Goal: Contribute content

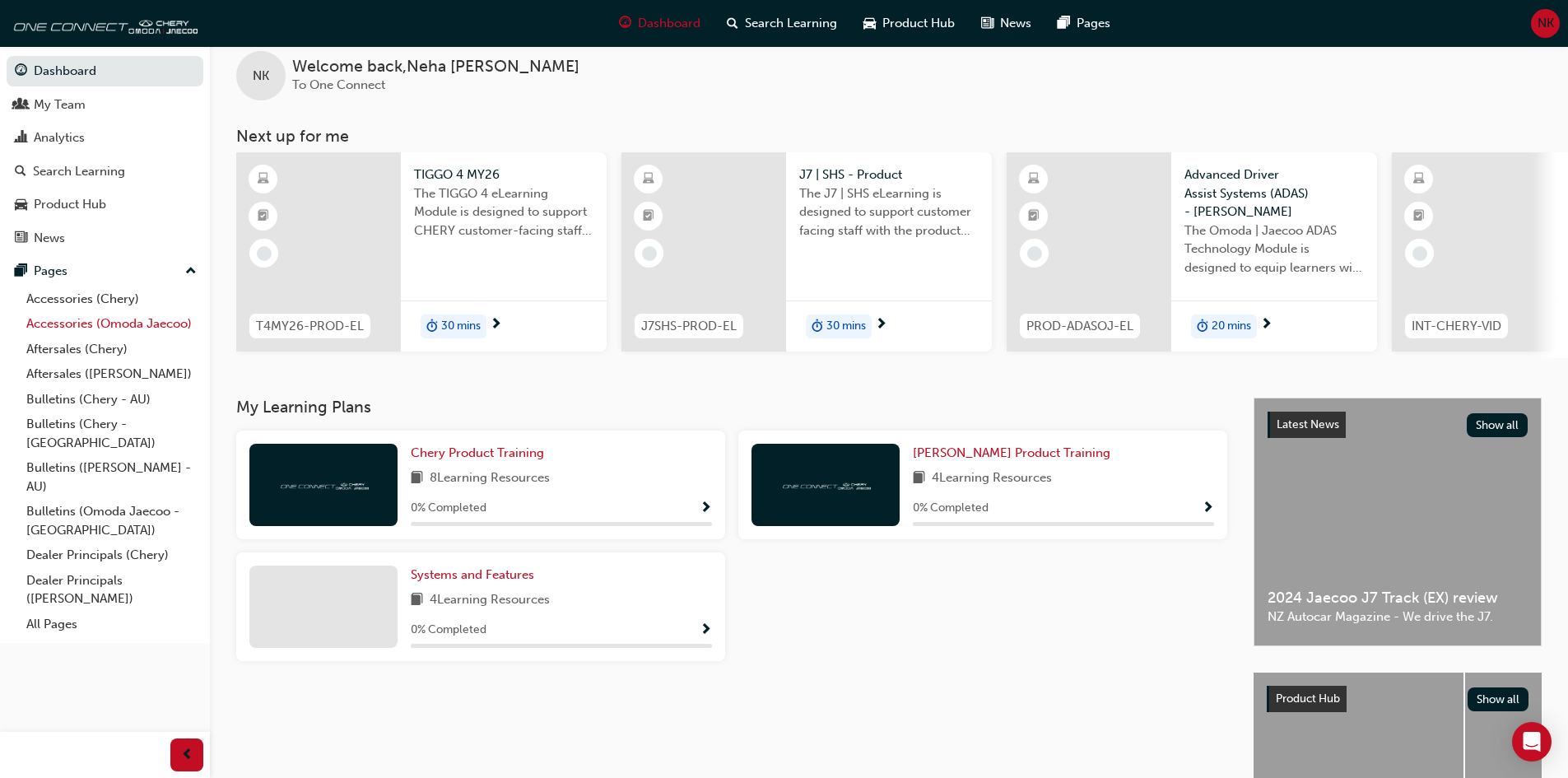
scroll to position [82, 0]
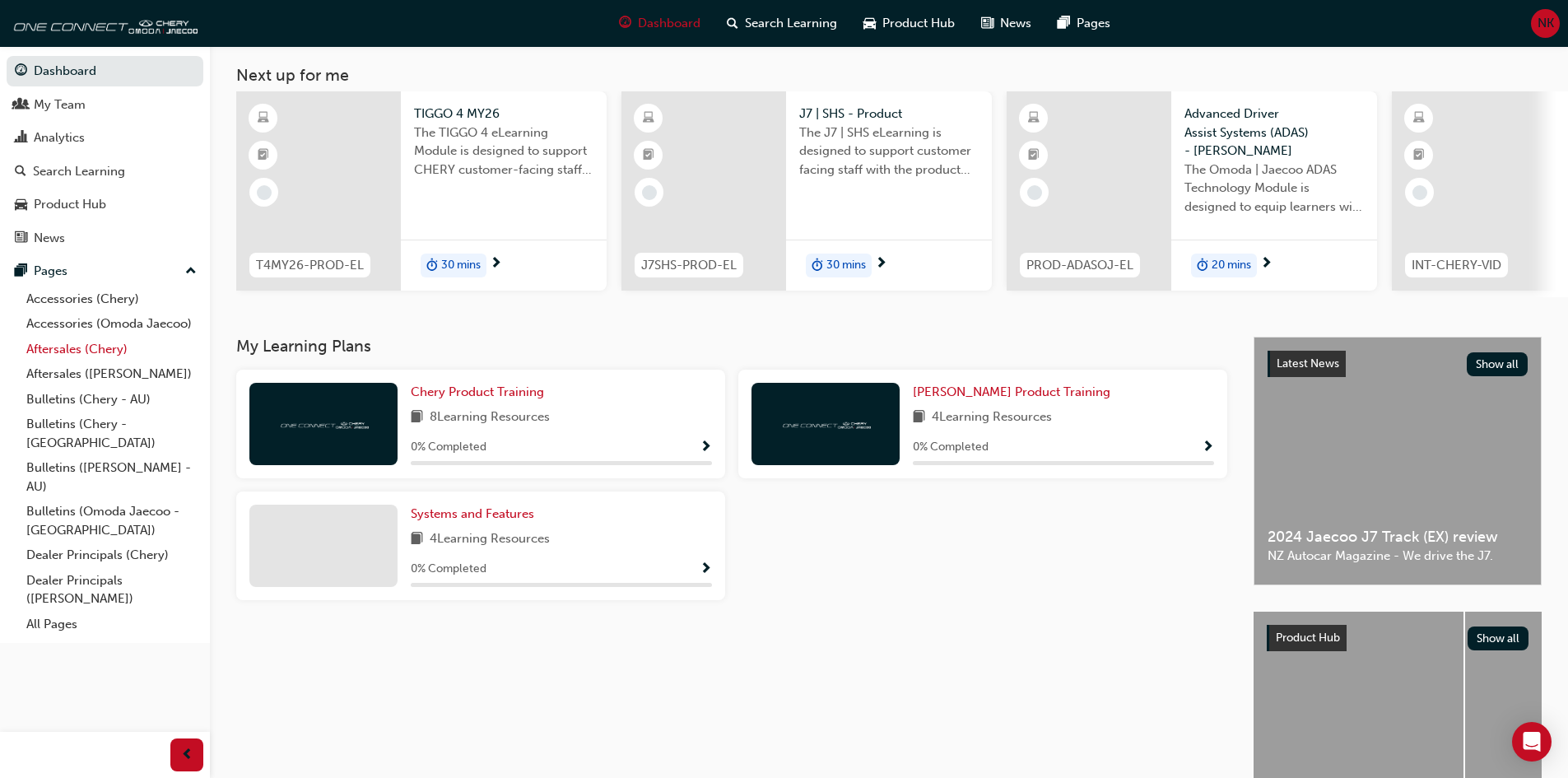
click at [95, 351] on link "Aftersales (Chery)" at bounding box center [111, 350] width 183 height 25
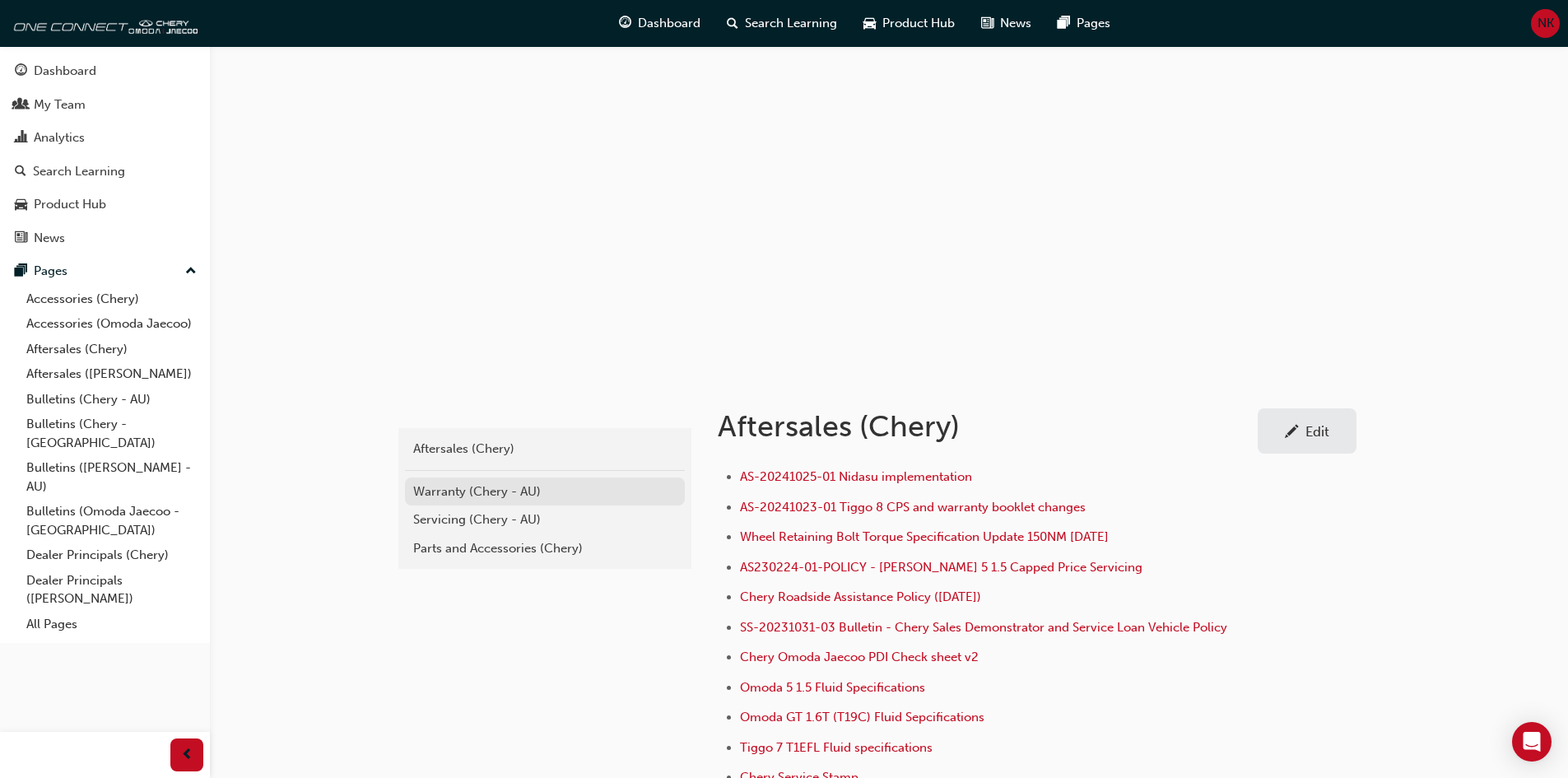
click at [504, 493] on div "Warranty (Chery - AU)" at bounding box center [545, 492] width 263 height 19
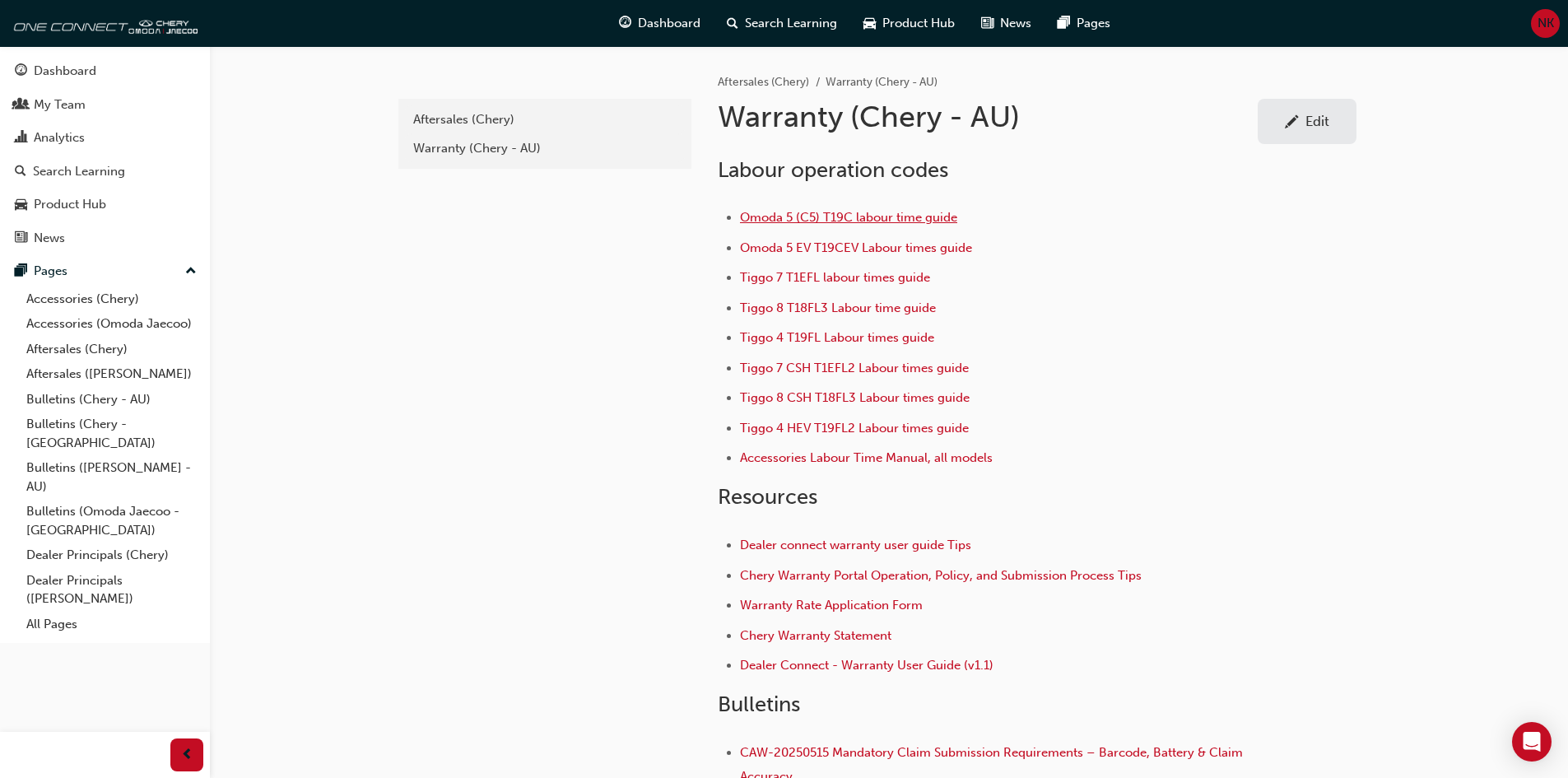
click at [822, 216] on span "Omoda 5 (C5) T19C labour time guide" at bounding box center [848, 218] width 217 height 15
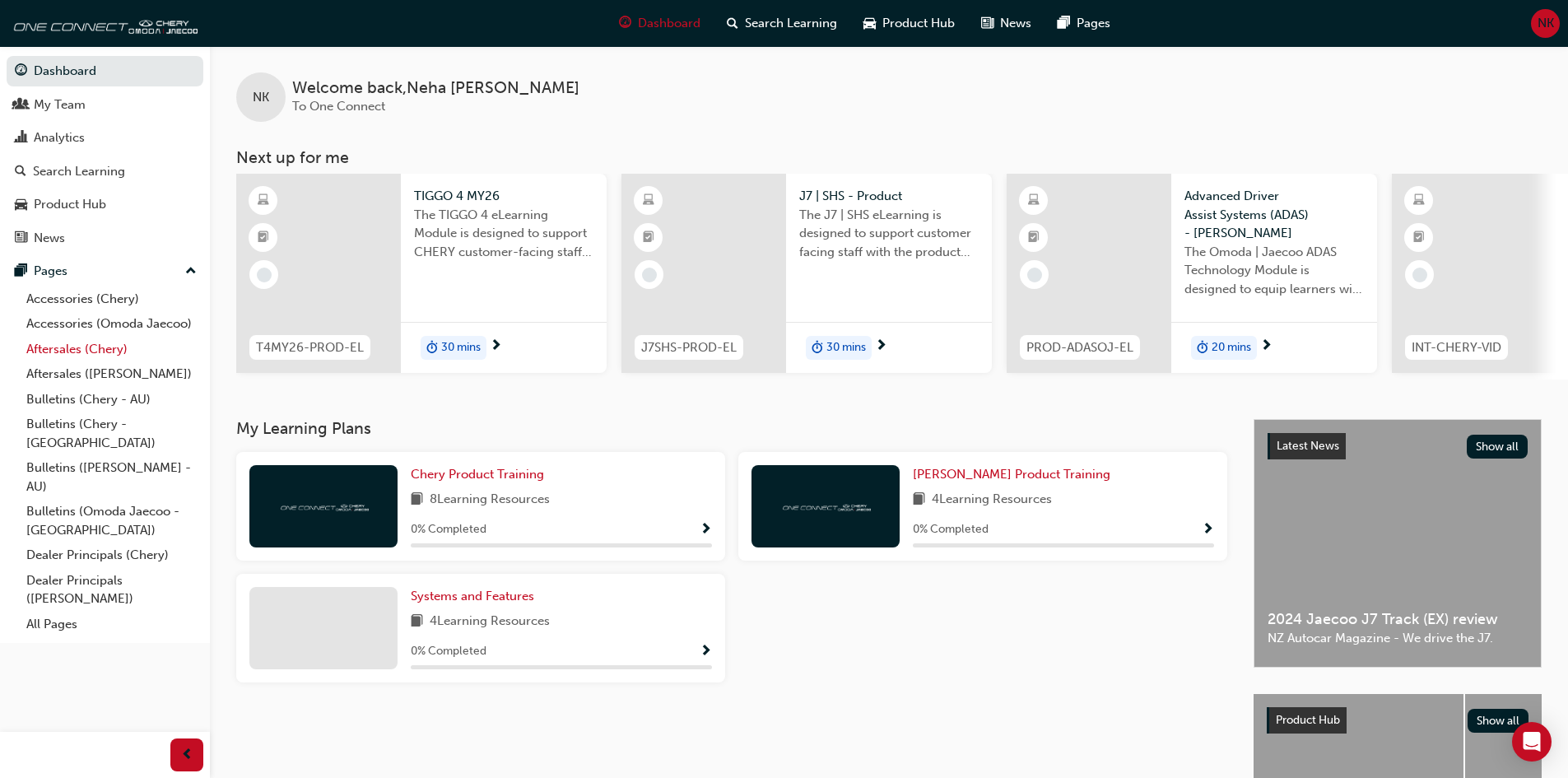
click at [78, 351] on link "Aftersales (Chery)" at bounding box center [111, 350] width 183 height 25
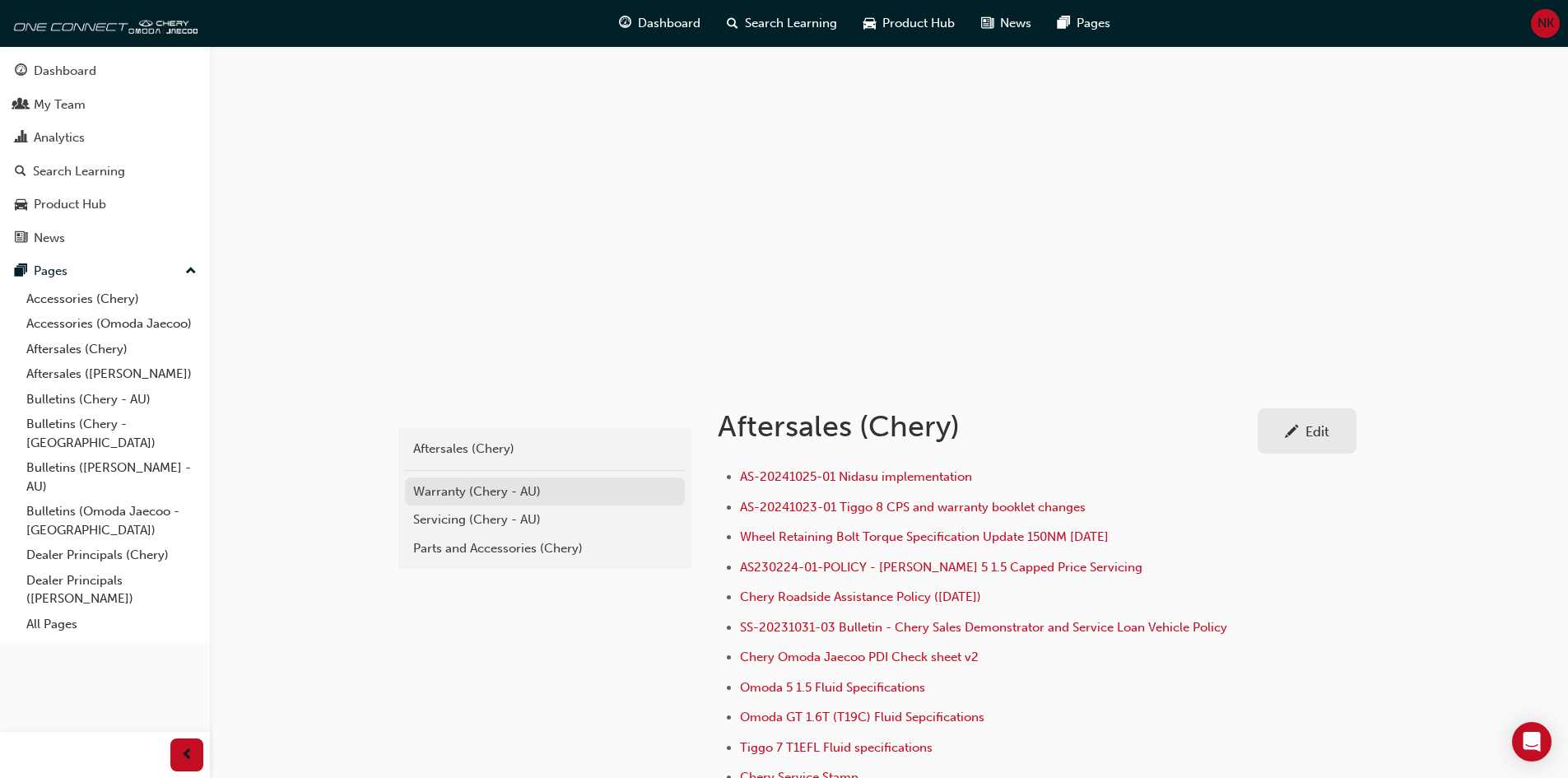
click at [449, 496] on div "Warranty (Chery - AU)" at bounding box center [545, 492] width 263 height 19
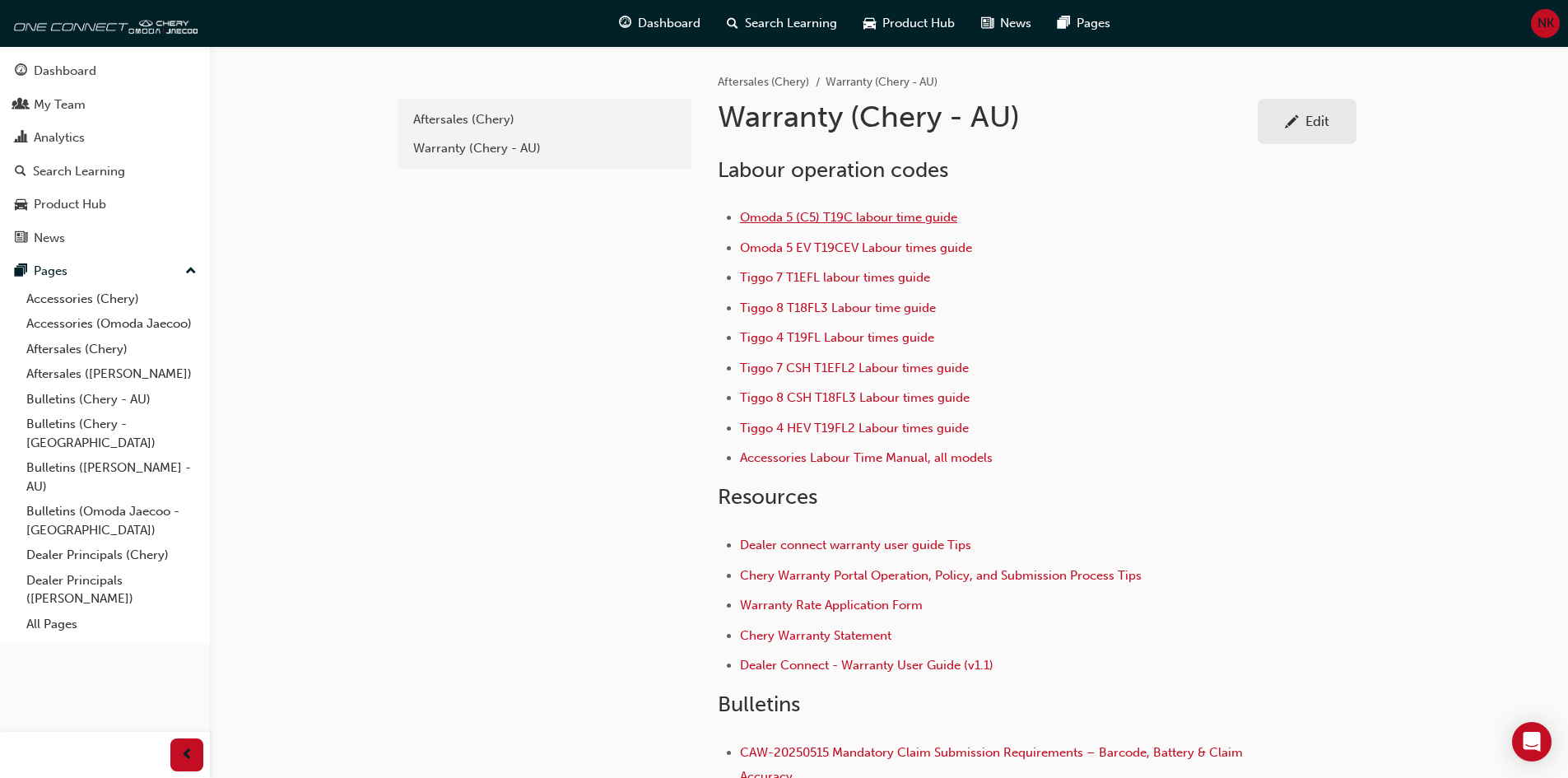
click at [853, 219] on span "Omoda 5 (C5) T19C labour time guide" at bounding box center [848, 218] width 217 height 15
click at [1297, 117] on span "pencil-icon" at bounding box center [1292, 122] width 14 height 16
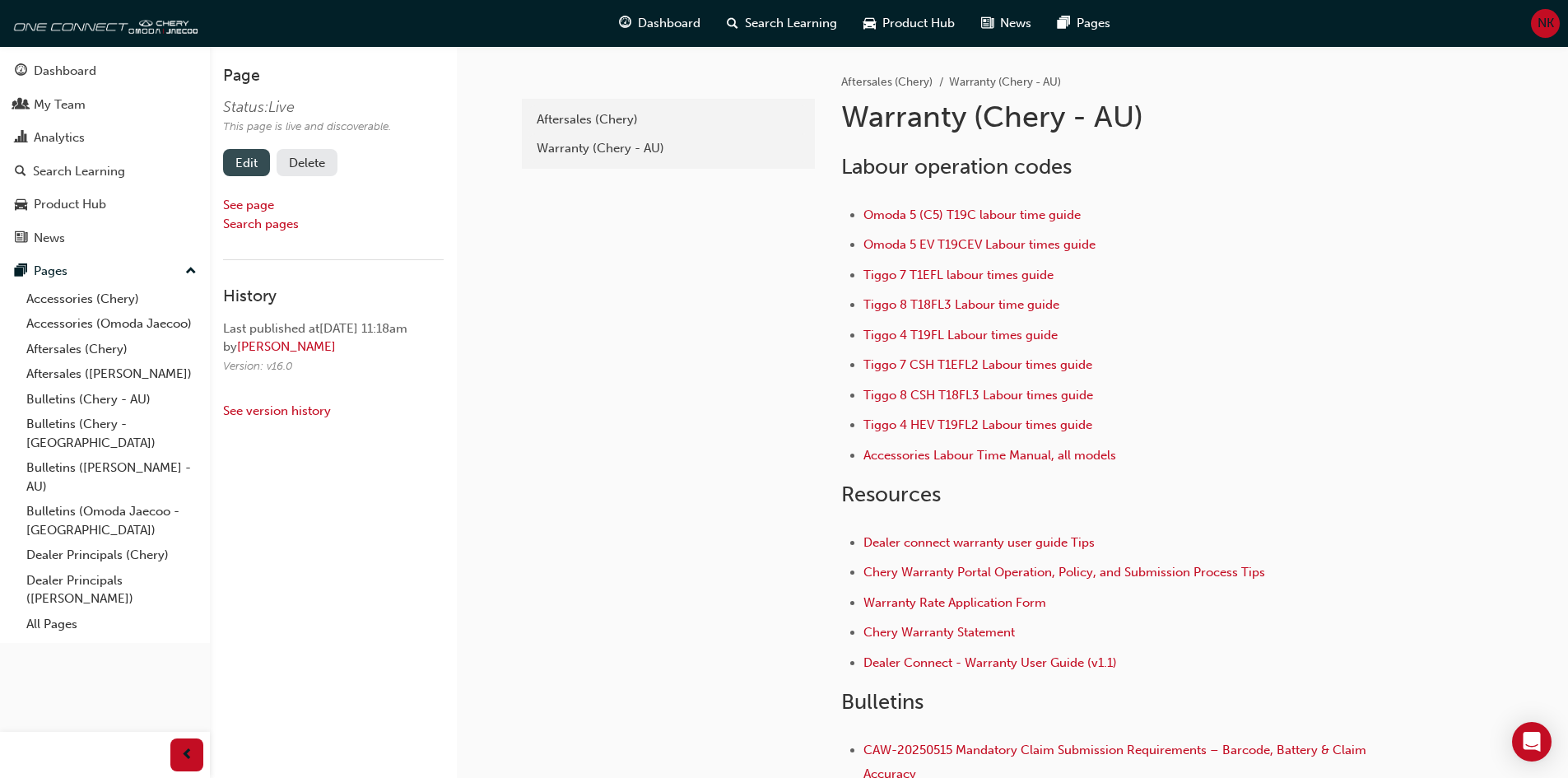
click at [245, 161] on link "Edit" at bounding box center [247, 162] width 47 height 27
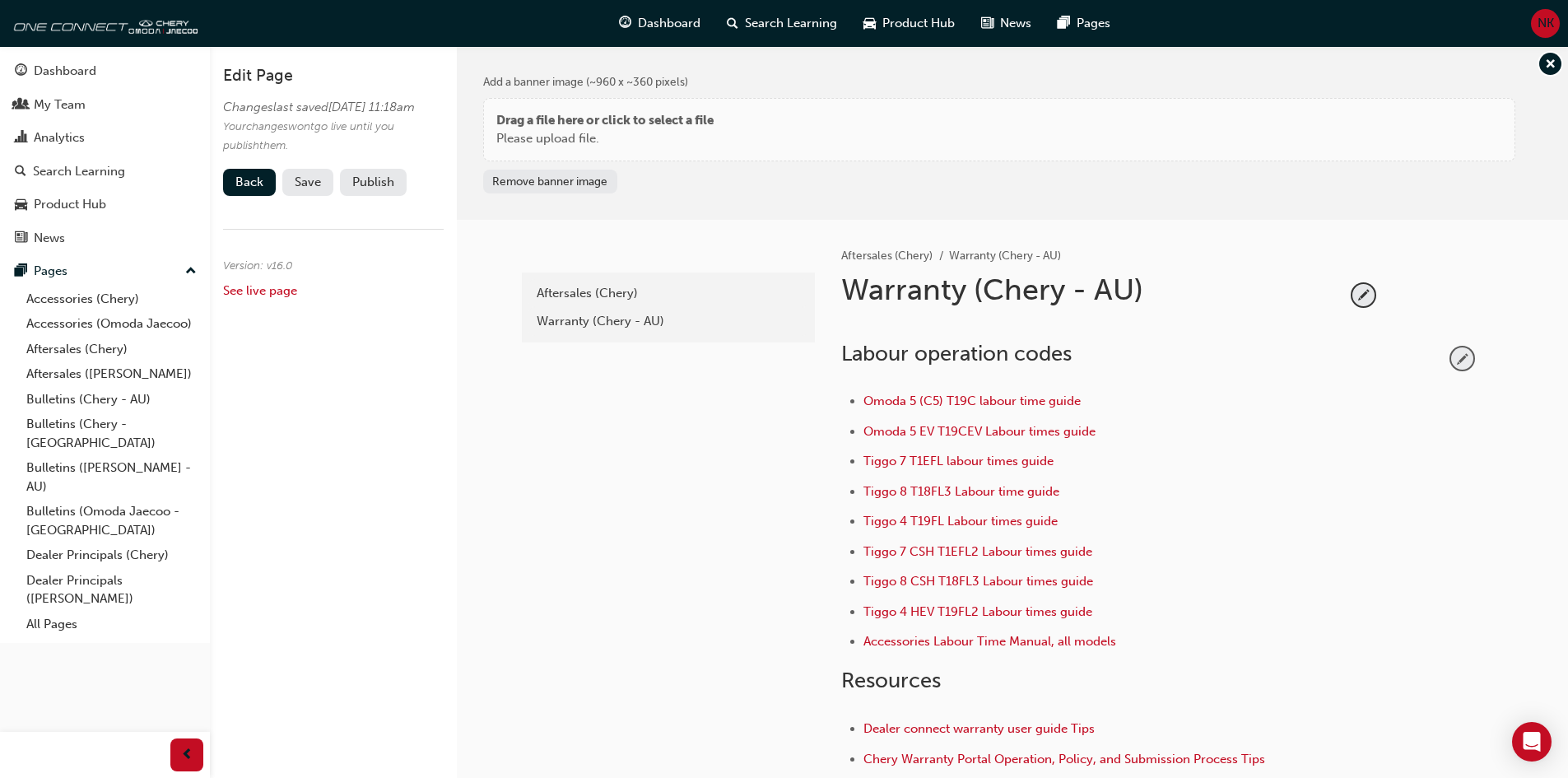
click at [1466, 358] on span "pencil-icon" at bounding box center [1462, 358] width 22 height 22
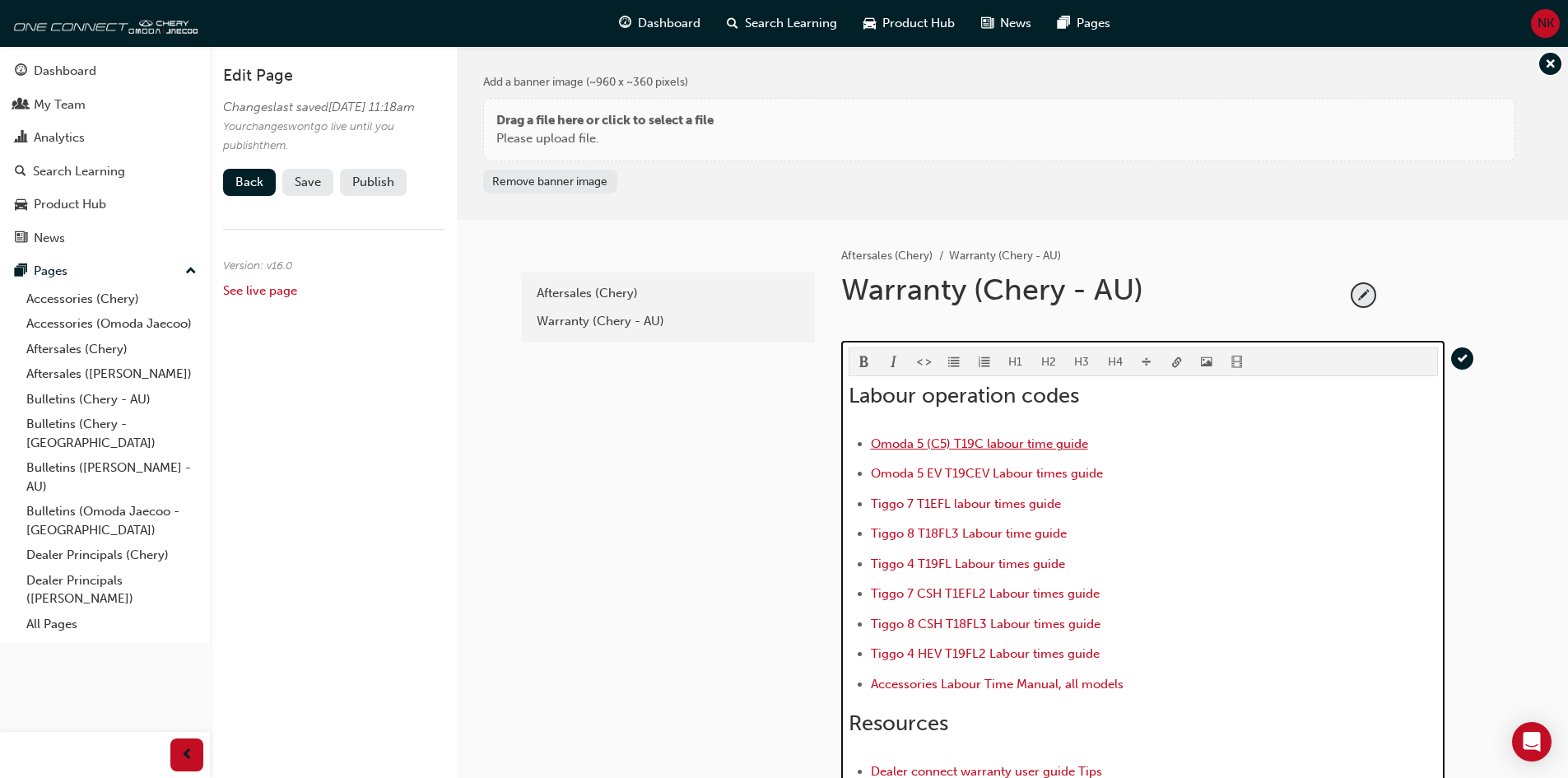
click at [1039, 444] on span "Omoda 5 (C5) T19C labour time guide" at bounding box center [979, 444] width 217 height 15
click at [1178, 357] on span "link-icon" at bounding box center [1177, 363] width 12 height 14
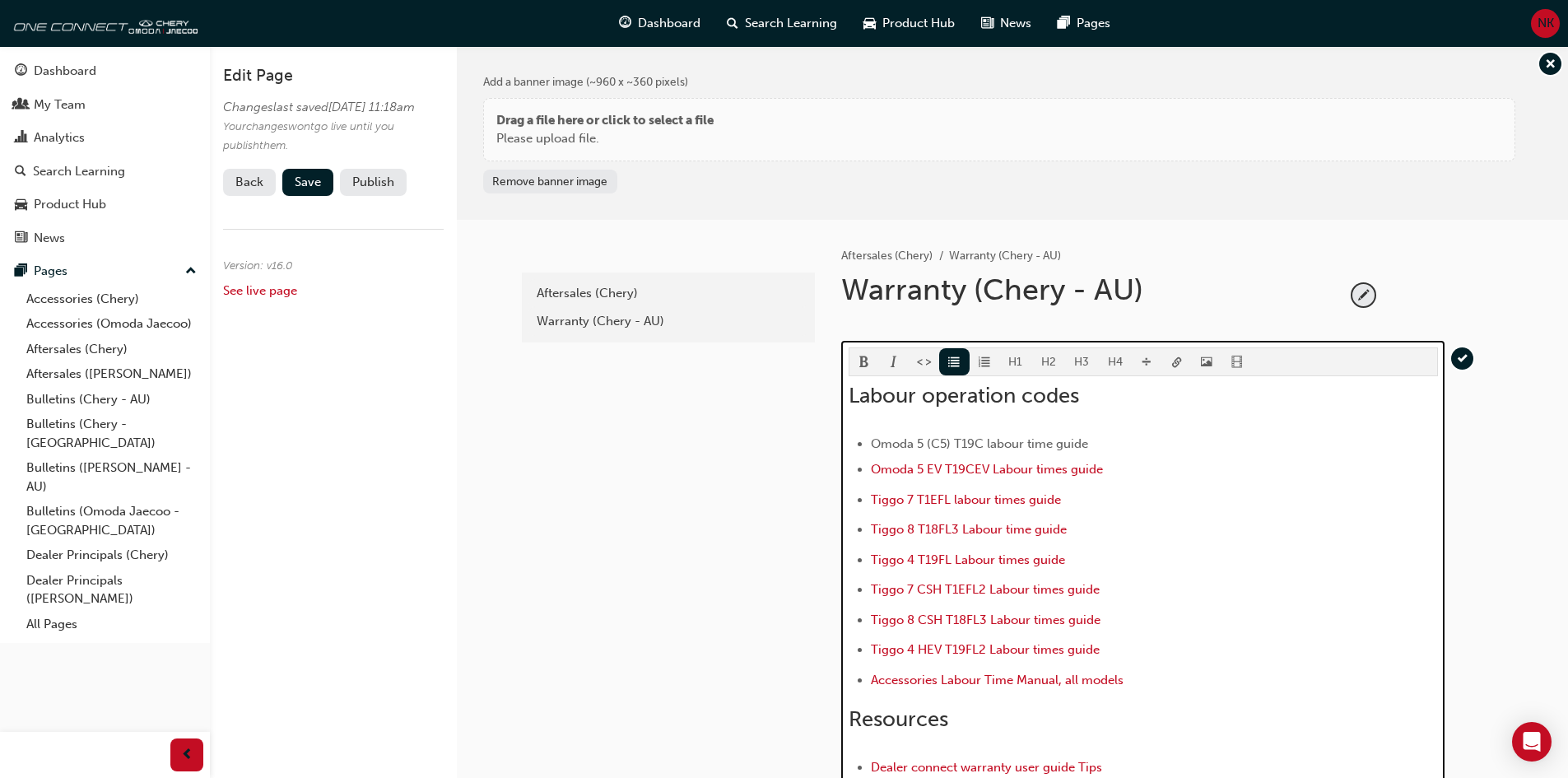
drag, startPoint x: 1093, startPoint y: 443, endPoint x: 869, endPoint y: 448, distance: 224.1
click at [869, 448] on ul "Omoda 5 (C5) T19C labour time guide Omoda 5 EV T19CEV Labour times guide Tiggo …" at bounding box center [1143, 564] width 589 height 260
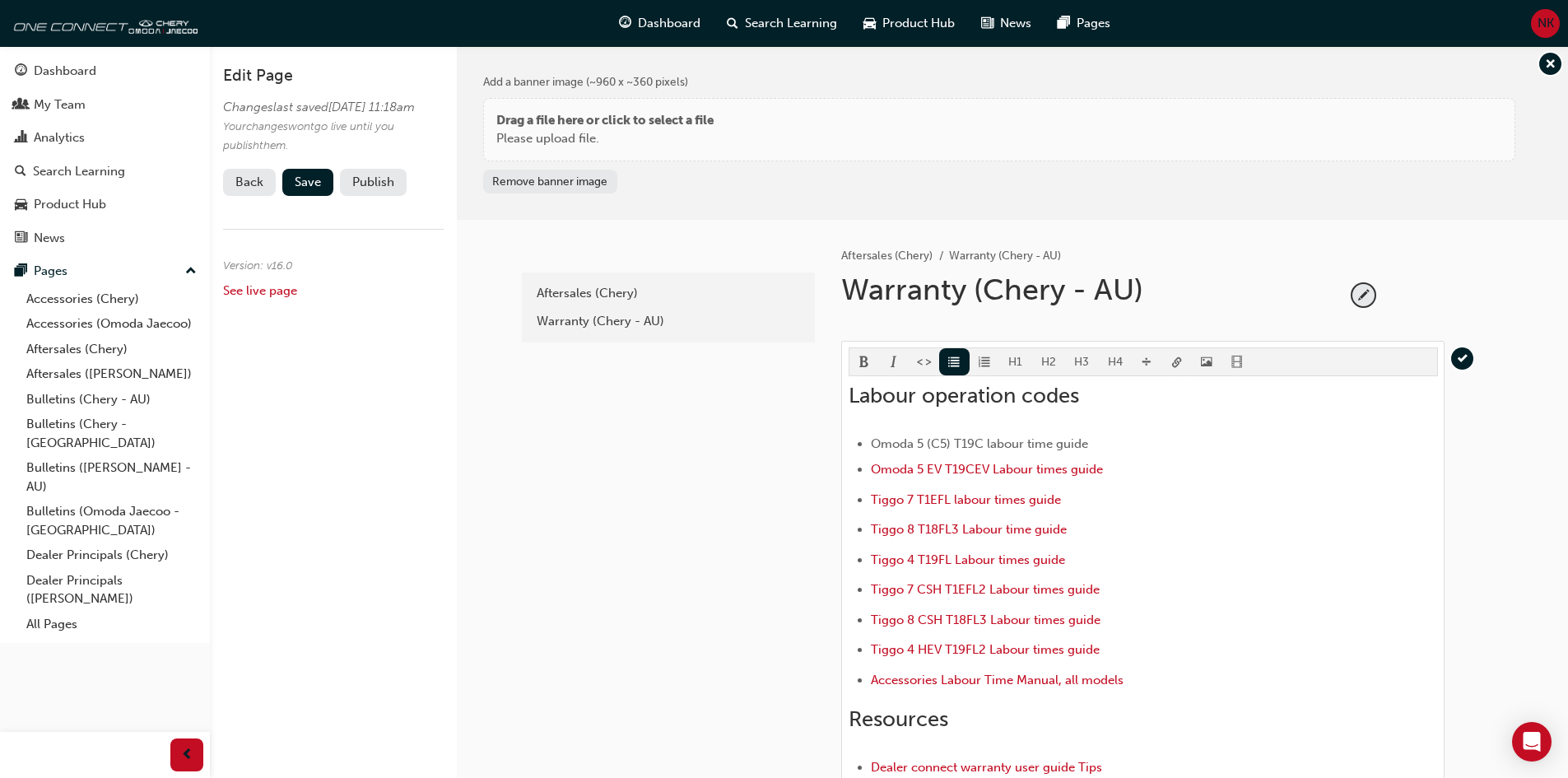
click at [1175, 359] on body "Your version of Internet Explorer is outdated and not supported. Please upgrade…" at bounding box center [784, 389] width 1568 height 778
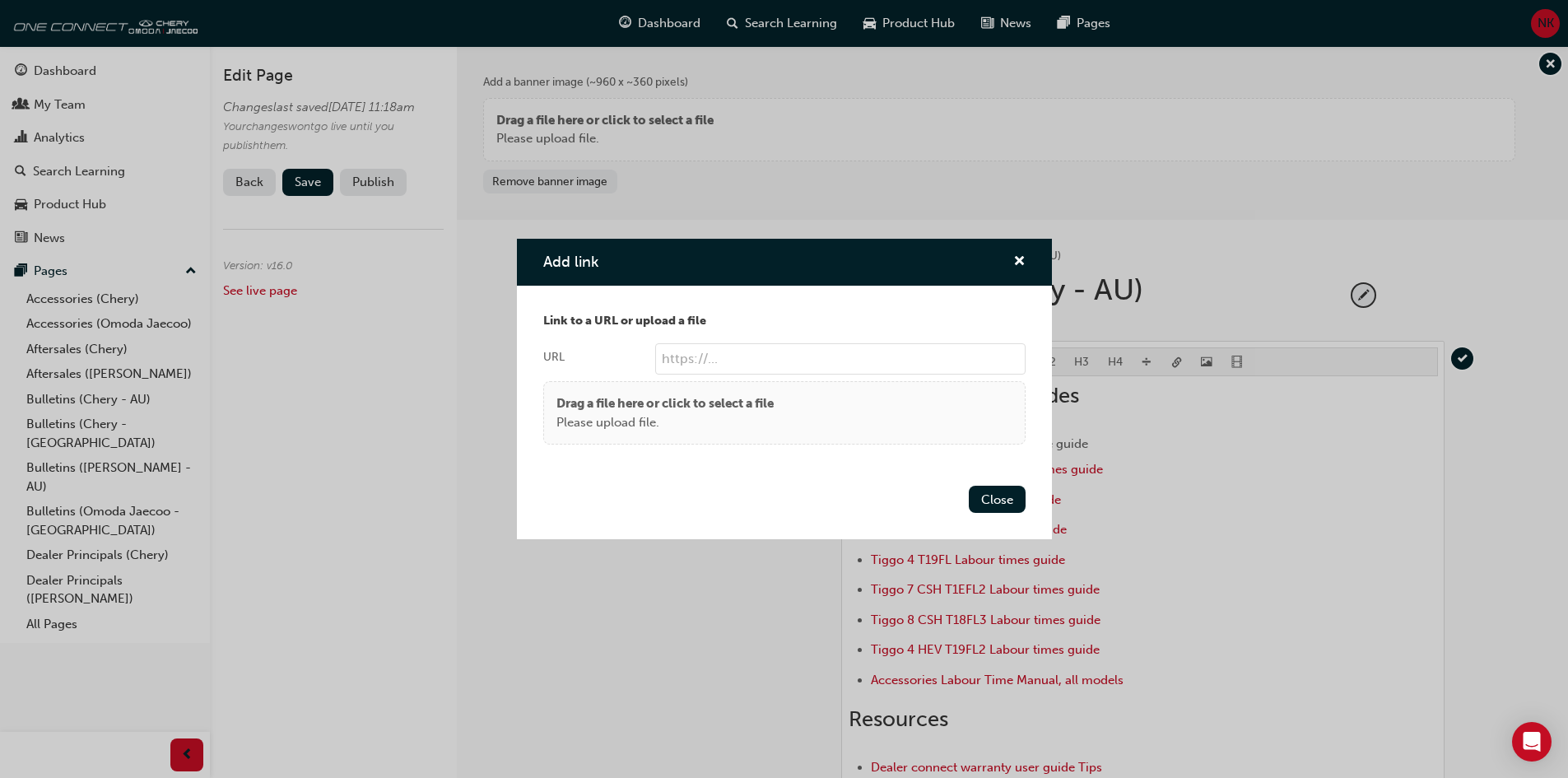
click at [648, 422] on p "Please upload file." at bounding box center [665, 422] width 217 height 19
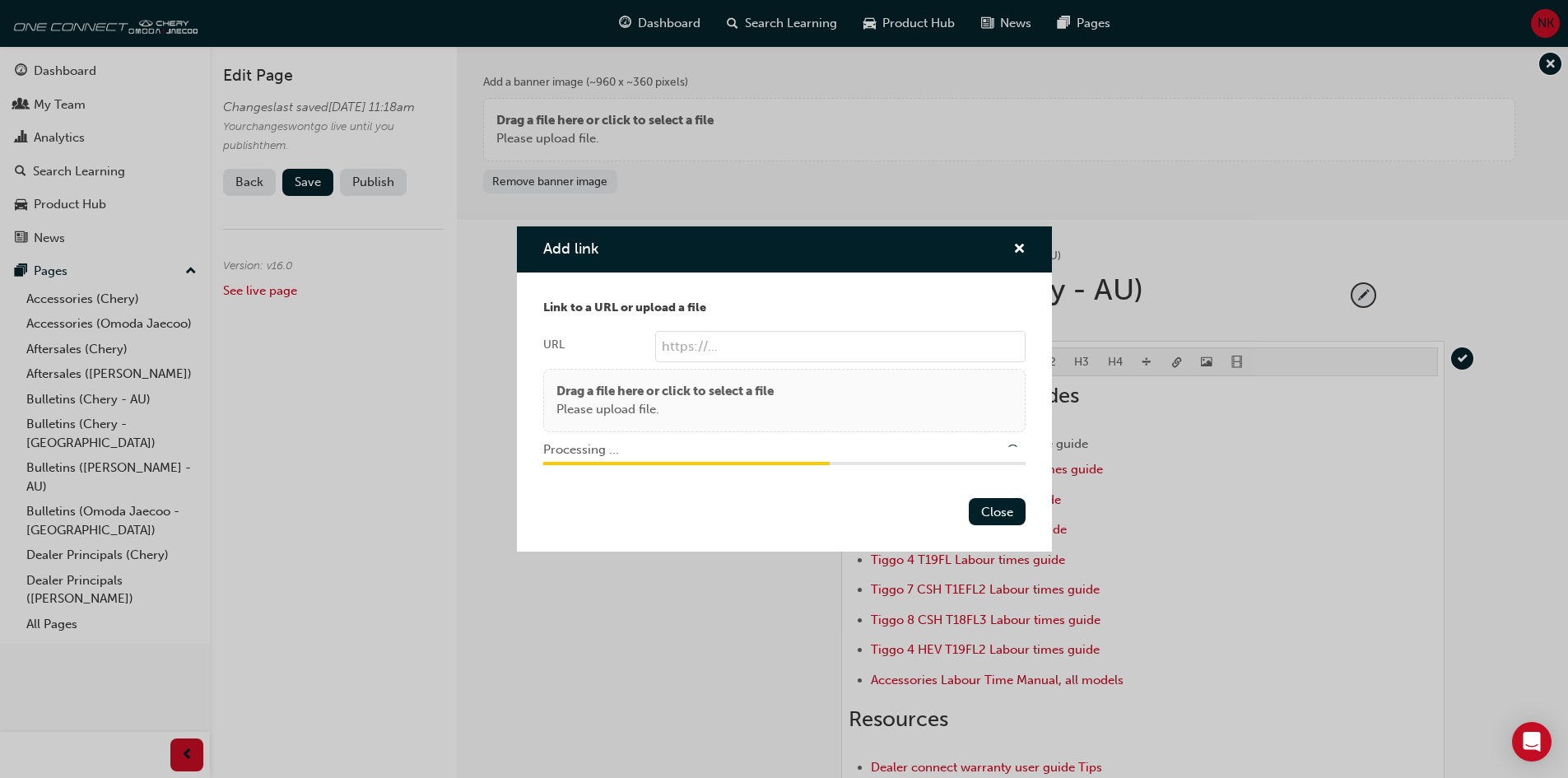
type input "/upload/e4b87476-7721-4c51-b987-de630532eae3.pdf"
click at [1002, 509] on button "Close" at bounding box center [996, 512] width 57 height 27
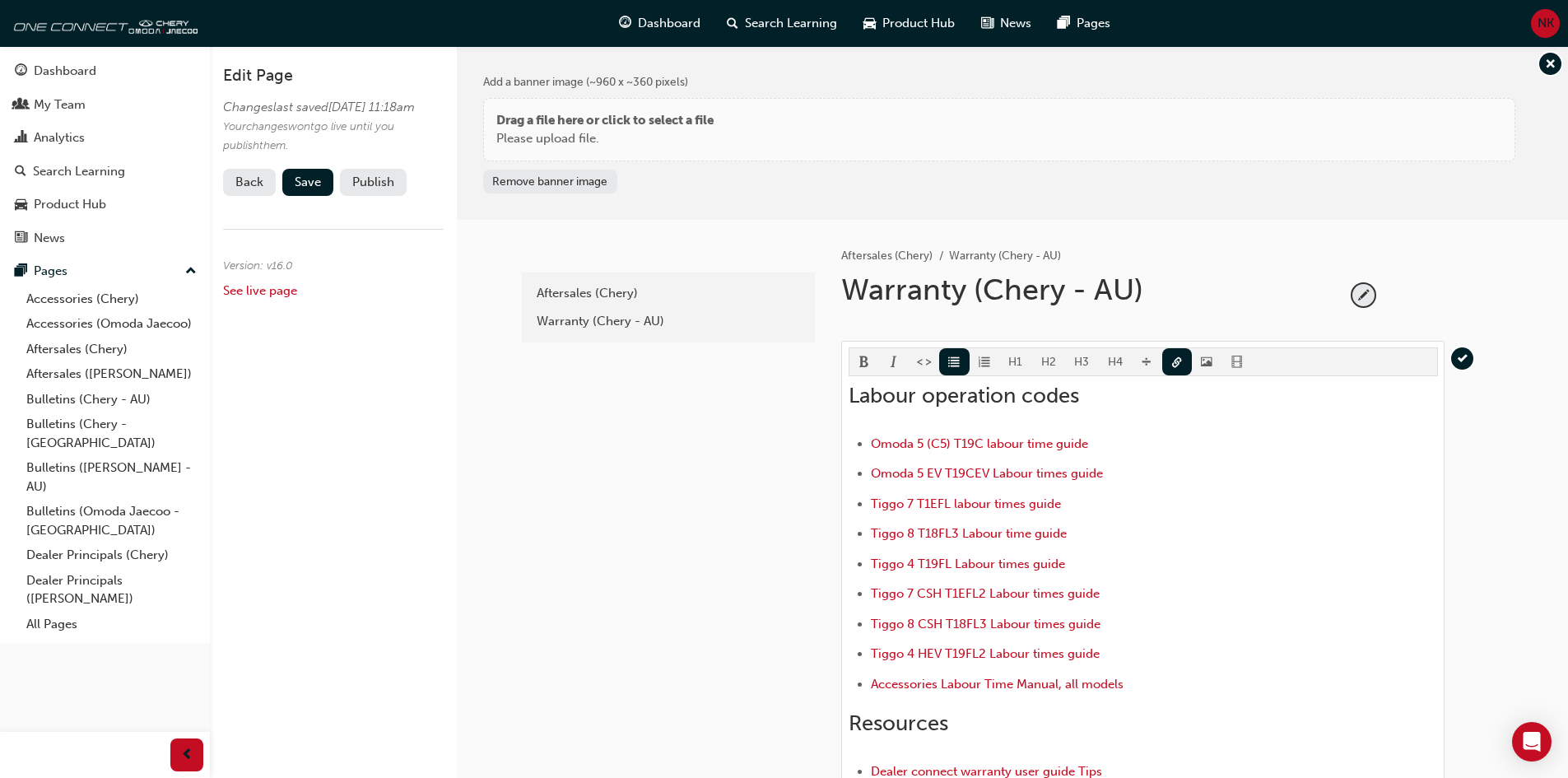
click at [571, 585] on div "latest Aftersales (Chery) Warranty (Chery - AU)" at bounding box center [666, 710] width 296 height 981
click at [315, 189] on span "Save" at bounding box center [307, 182] width 26 height 15
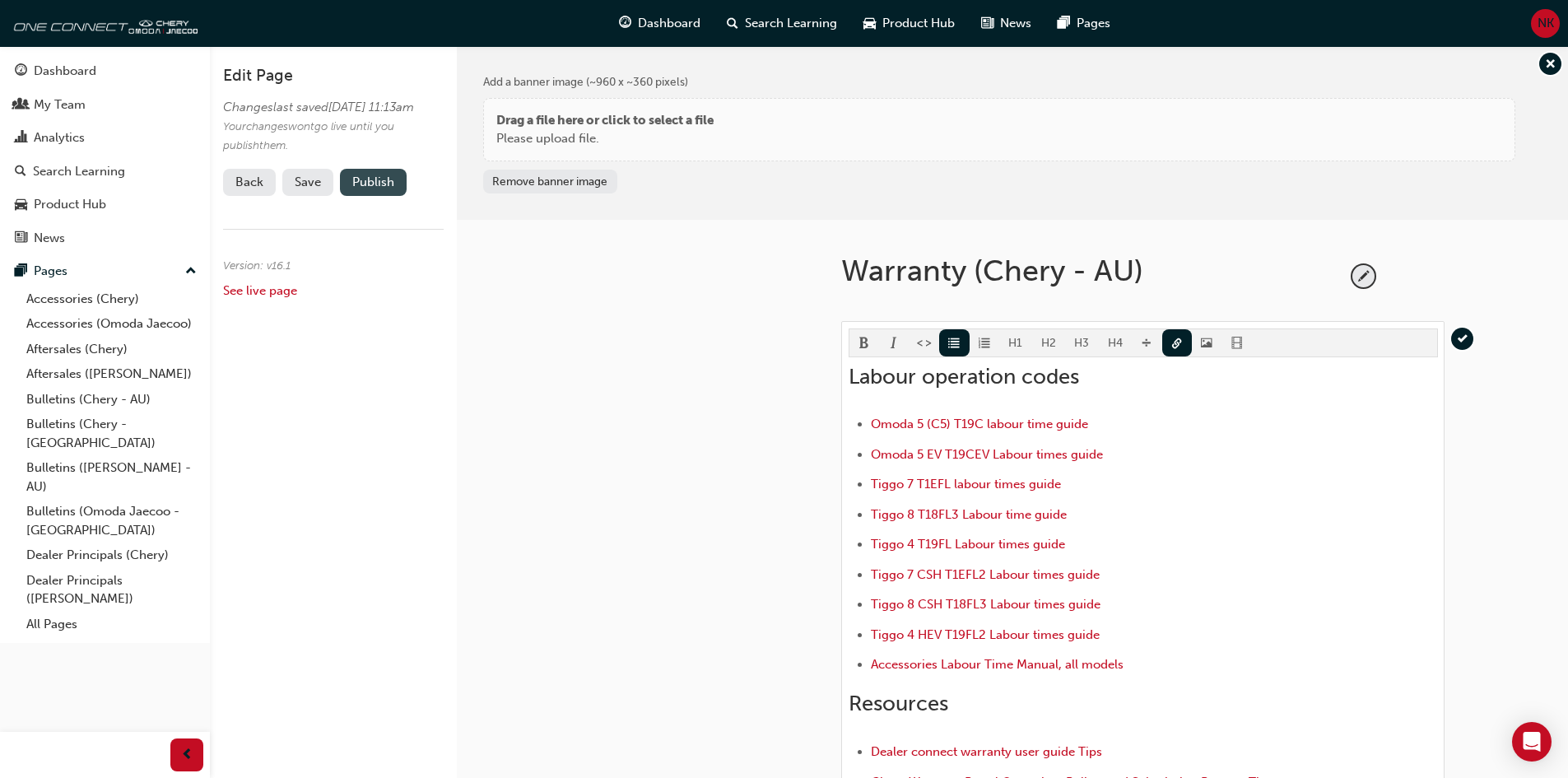
click at [378, 196] on button "Publish" at bounding box center [373, 182] width 67 height 27
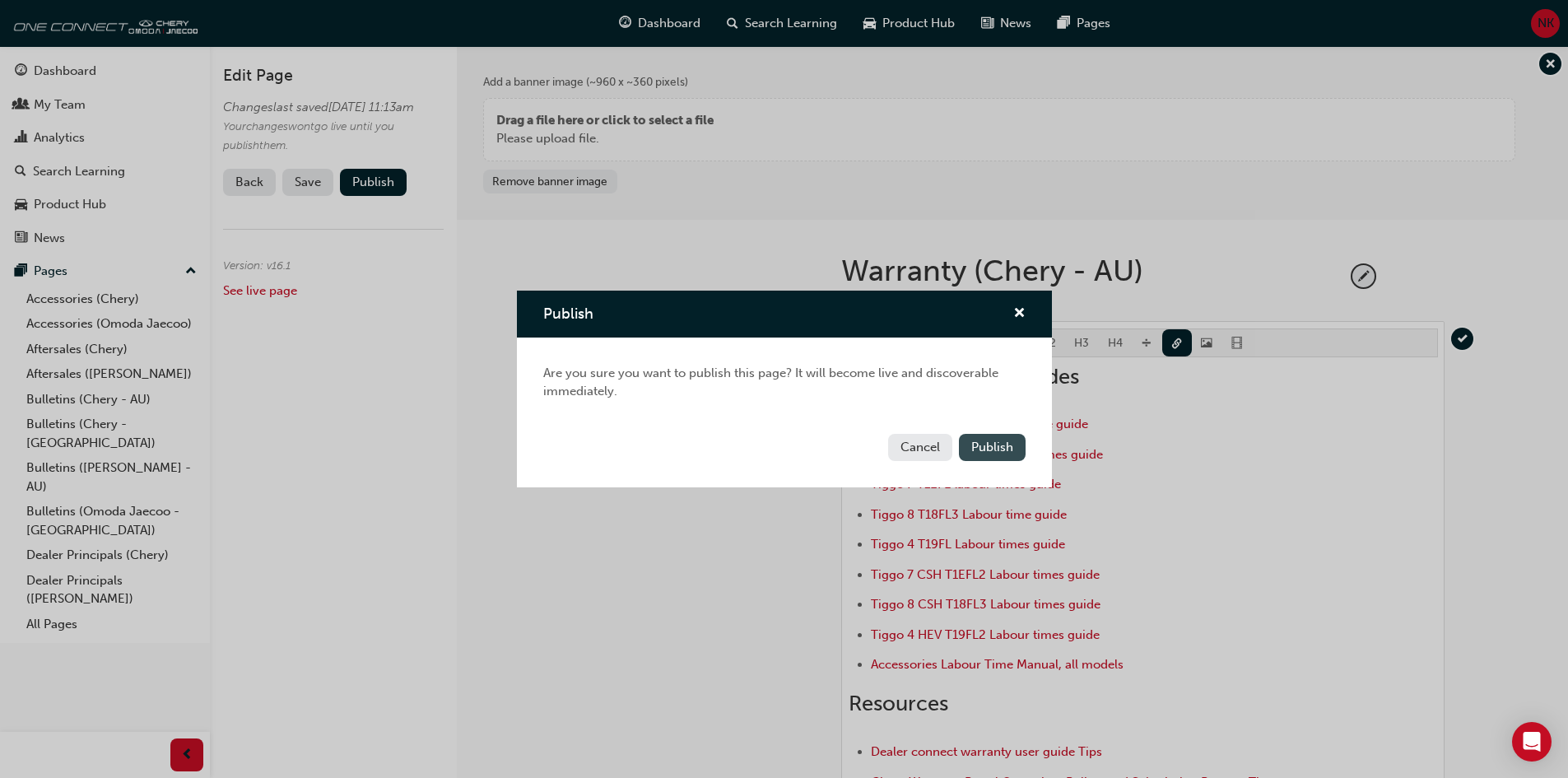
click at [982, 446] on span "Publish" at bounding box center [992, 448] width 42 height 15
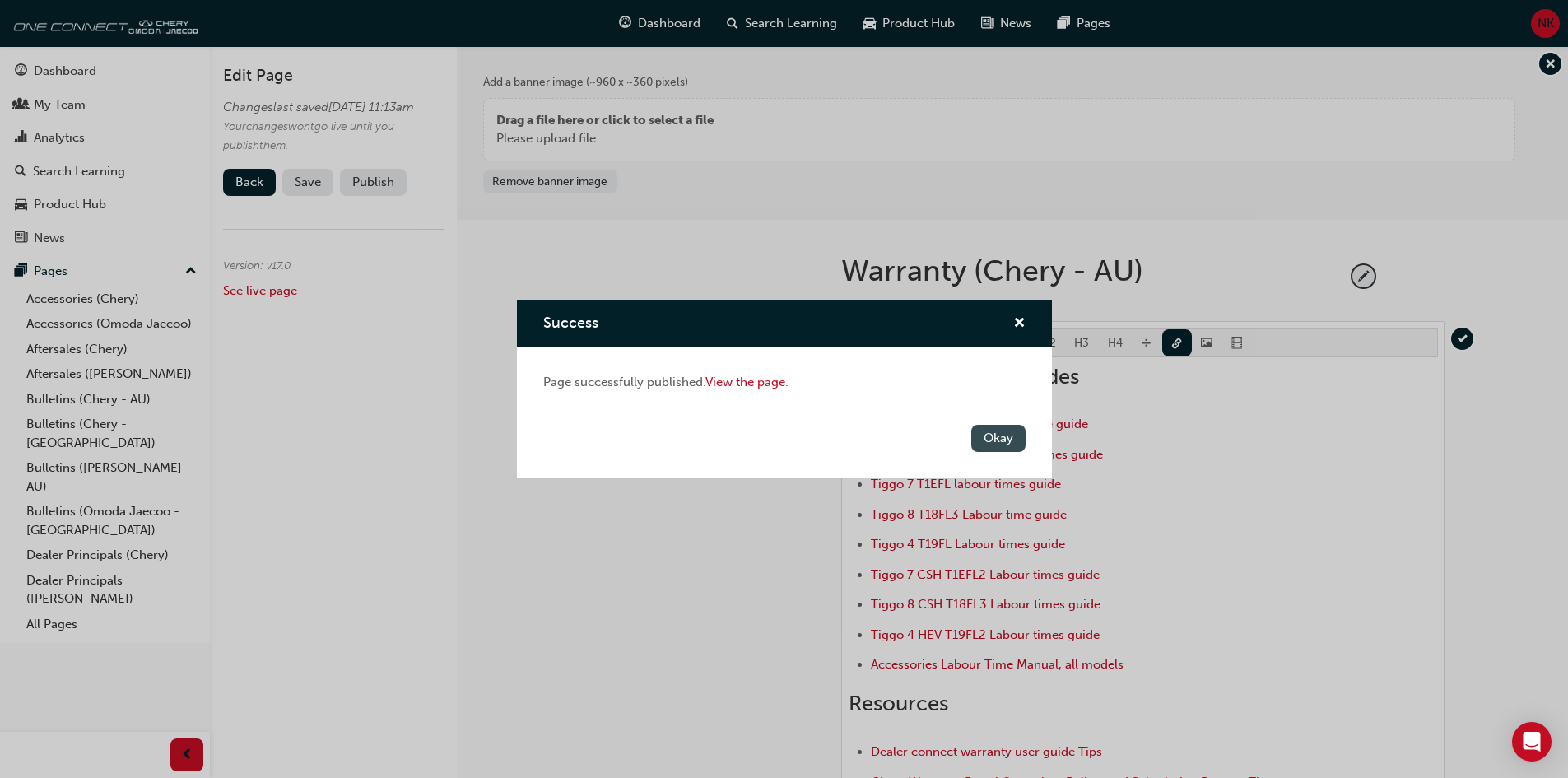
click at [1017, 440] on button "Okay" at bounding box center [998, 438] width 54 height 27
